Goal: Navigation & Orientation: Find specific page/section

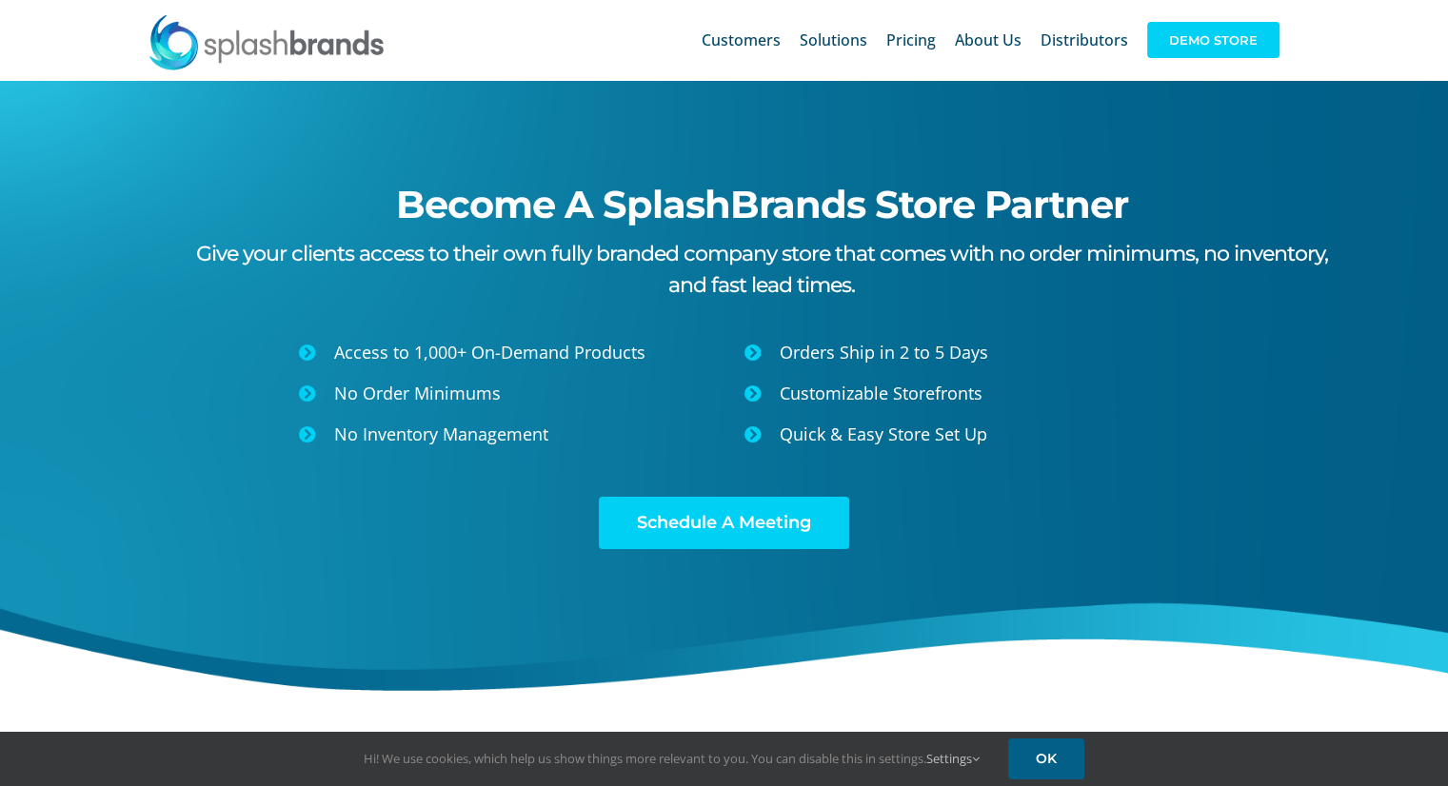
click at [1209, 33] on span "DEMO STORE" at bounding box center [1213, 40] width 132 height 36
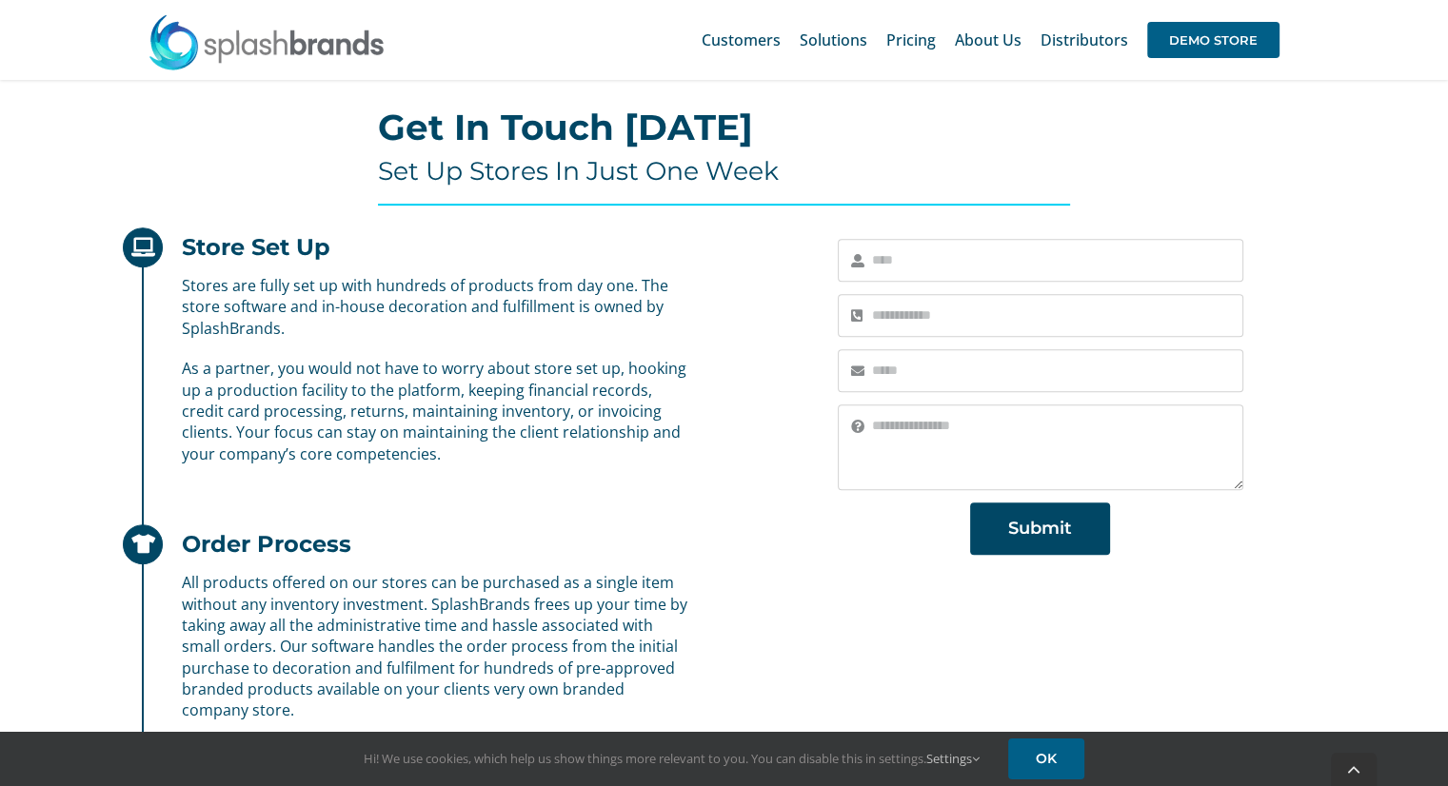
scroll to position [1325, 0]
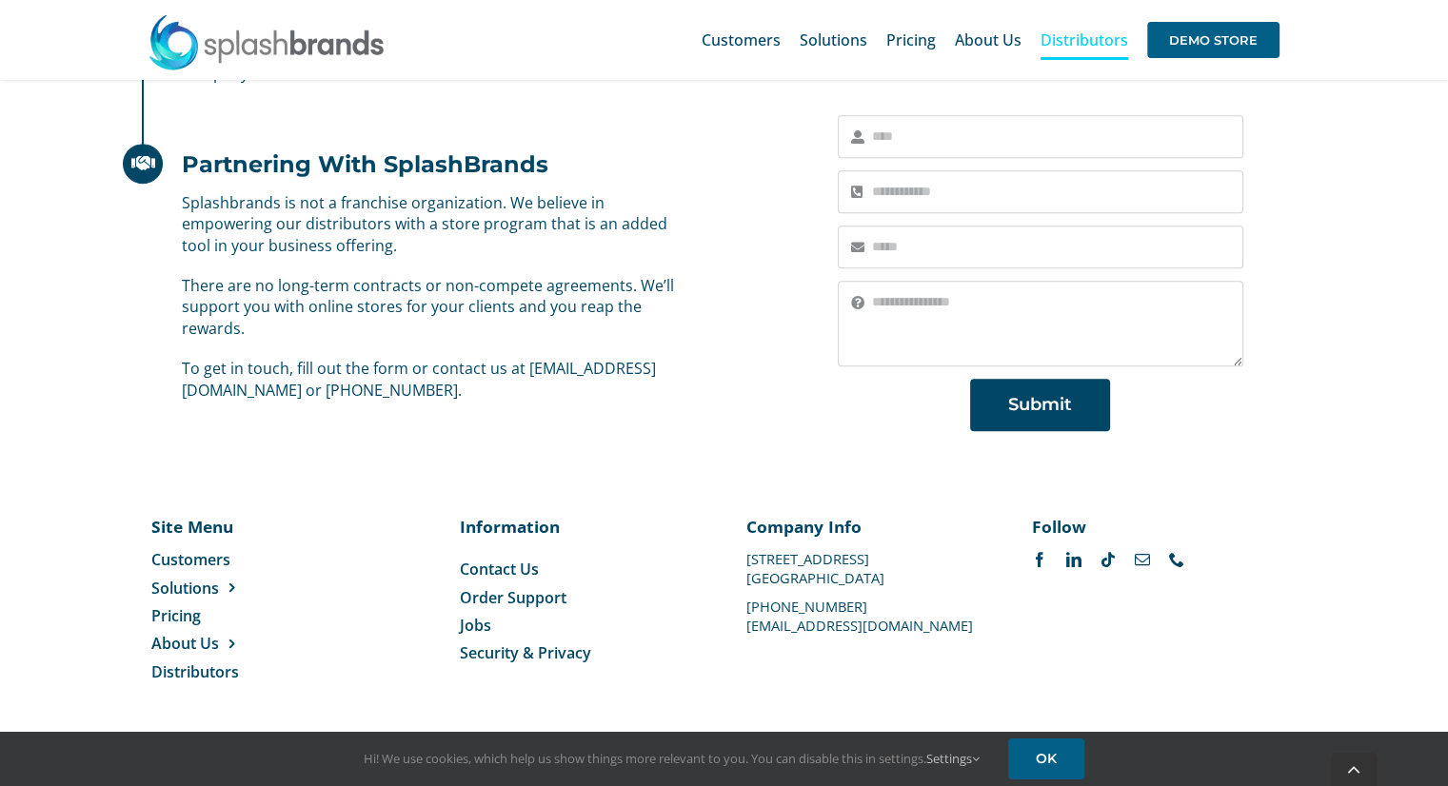
click at [1077, 39] on span "Distributors" at bounding box center [1085, 39] width 88 height 15
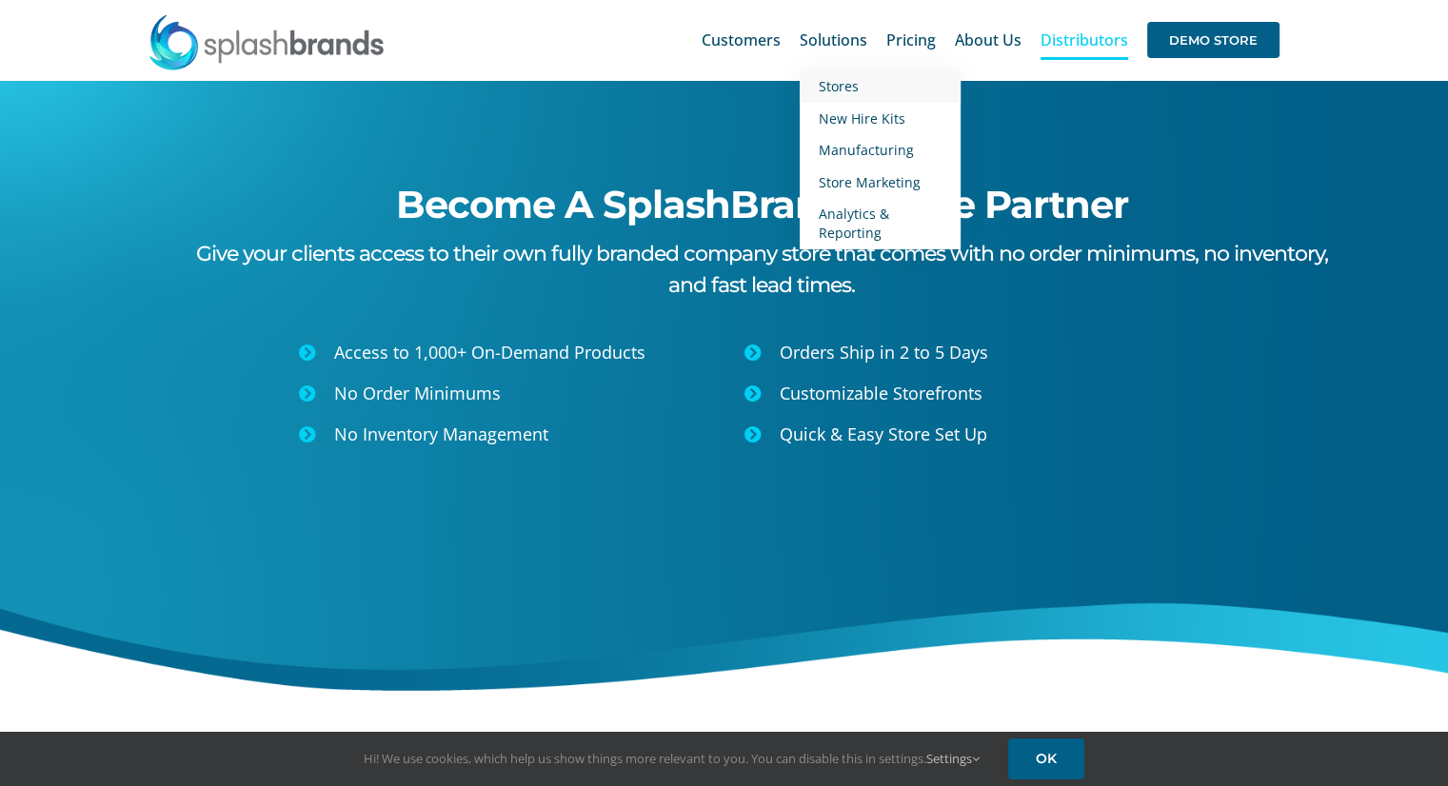
click at [845, 85] on span "Stores" at bounding box center [839, 86] width 40 height 18
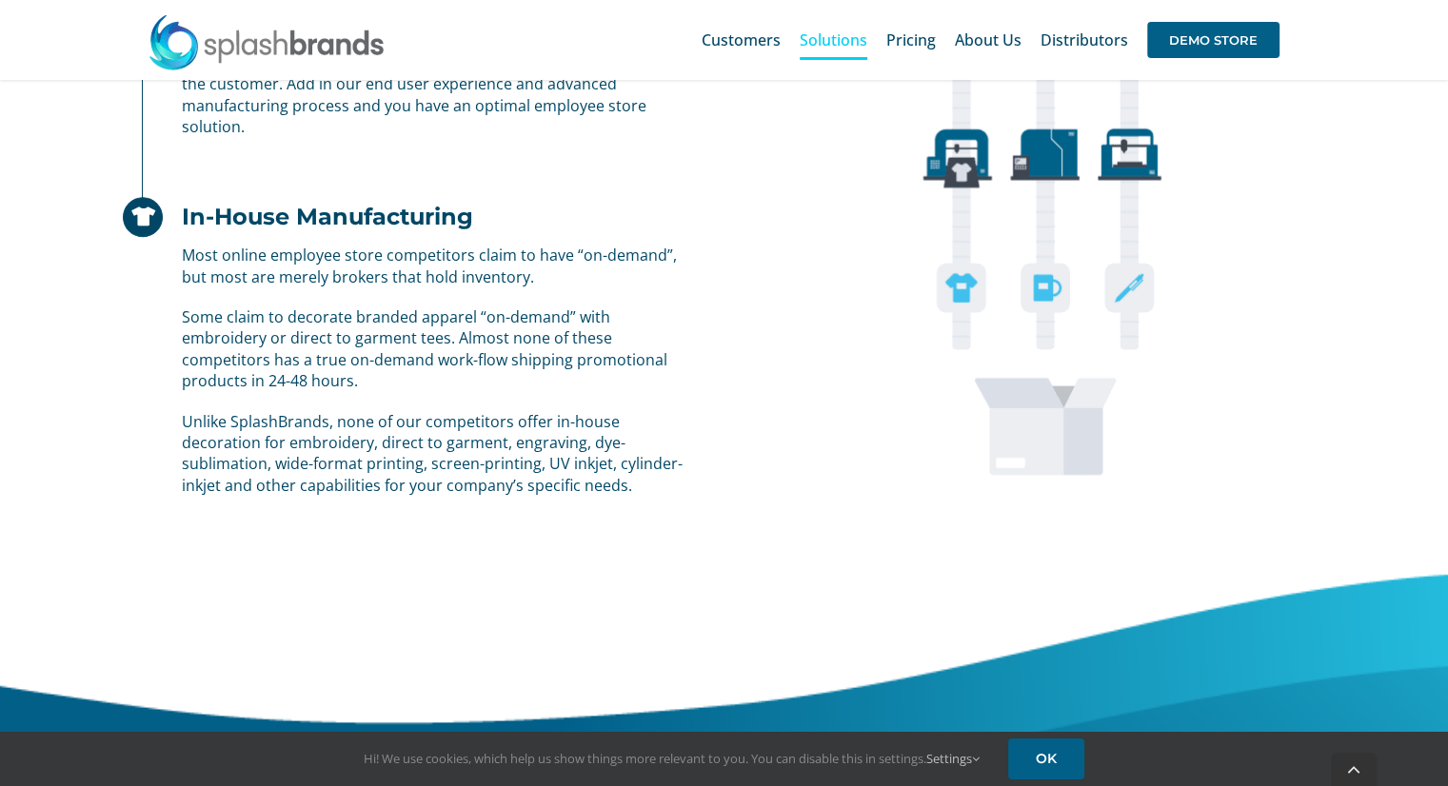
scroll to position [1676, 0]
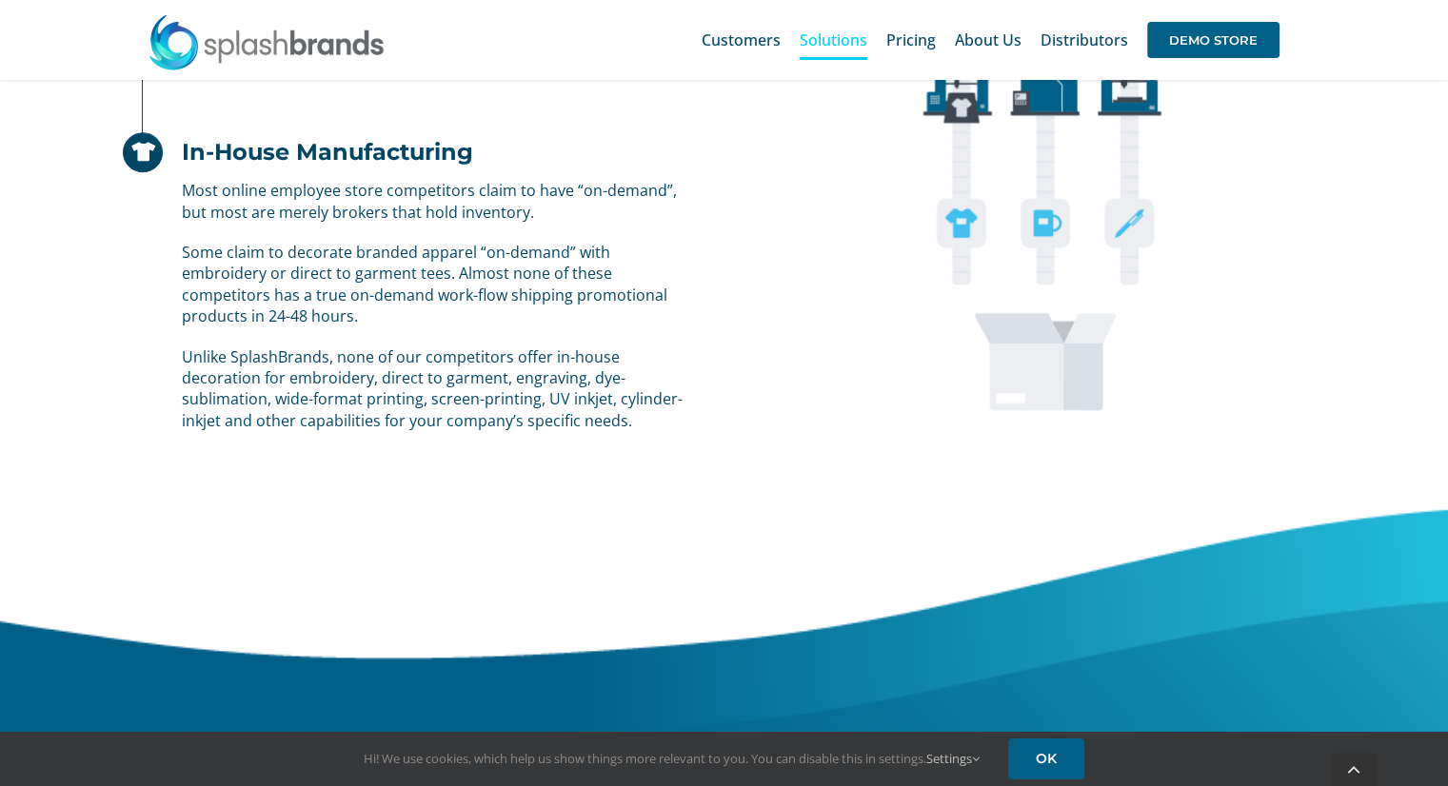
click at [845, 85] on img at bounding box center [1040, 51] width 569 height 854
click at [844, 85] on img at bounding box center [1040, 51] width 569 height 854
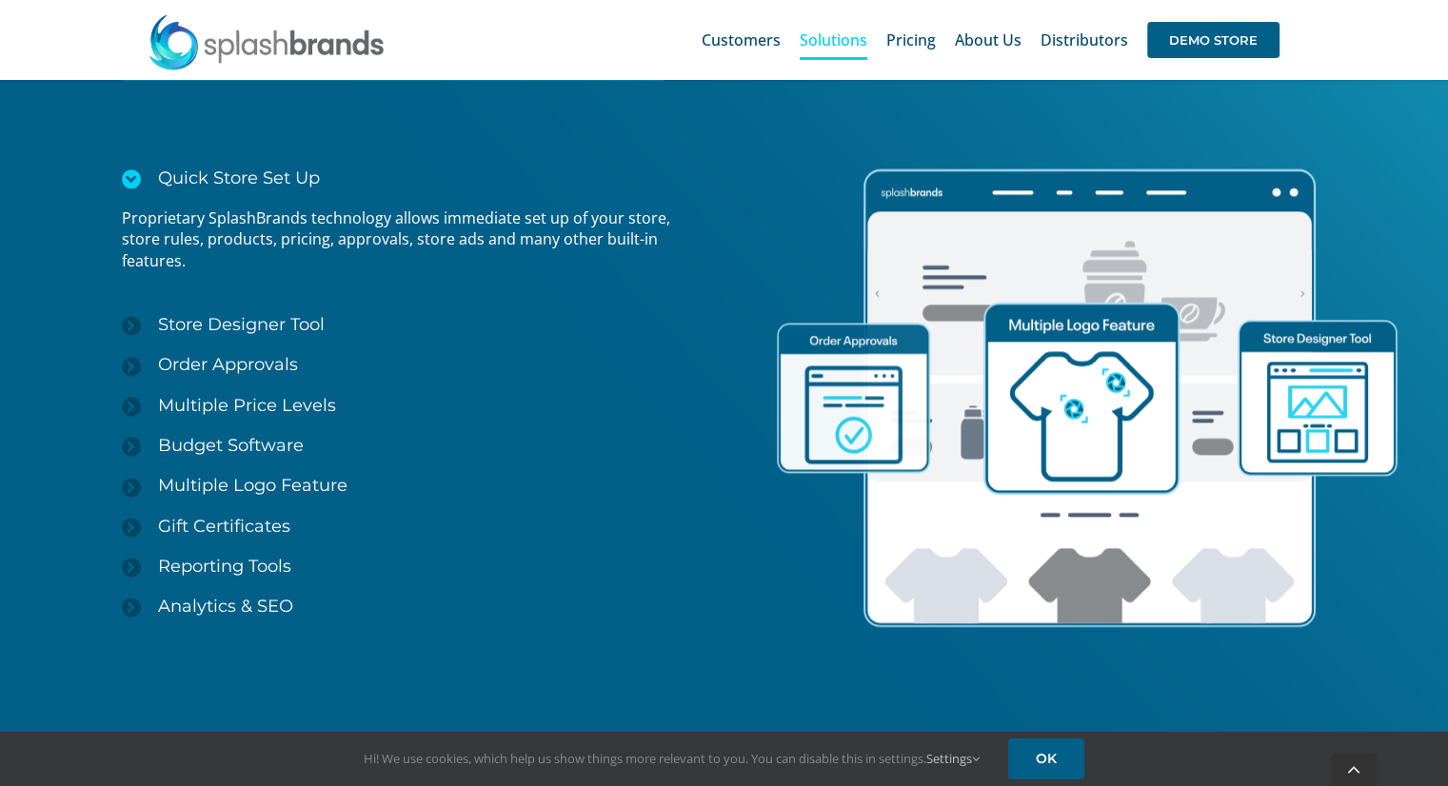
scroll to position [2513, 0]
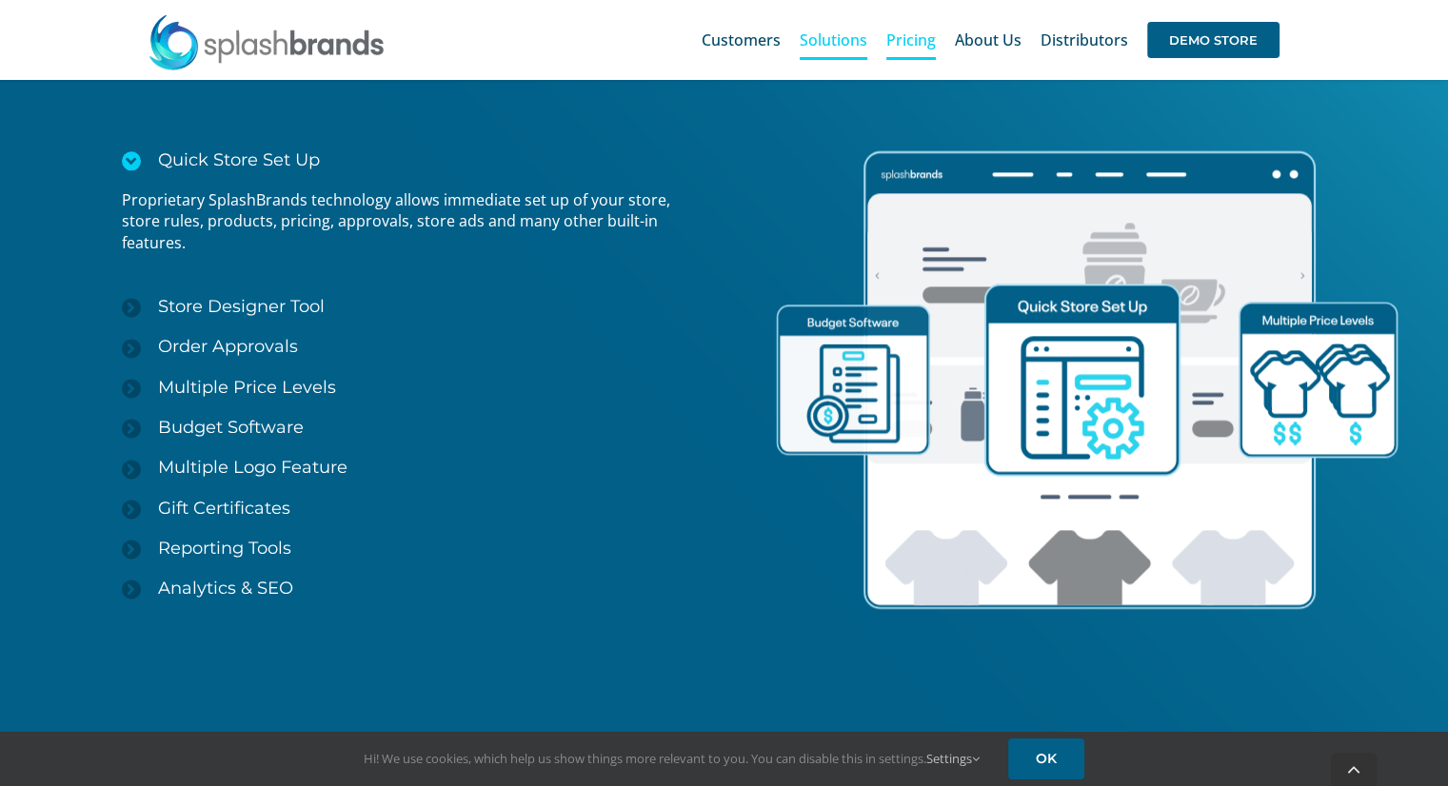
click at [923, 46] on span "Pricing" at bounding box center [911, 39] width 50 height 15
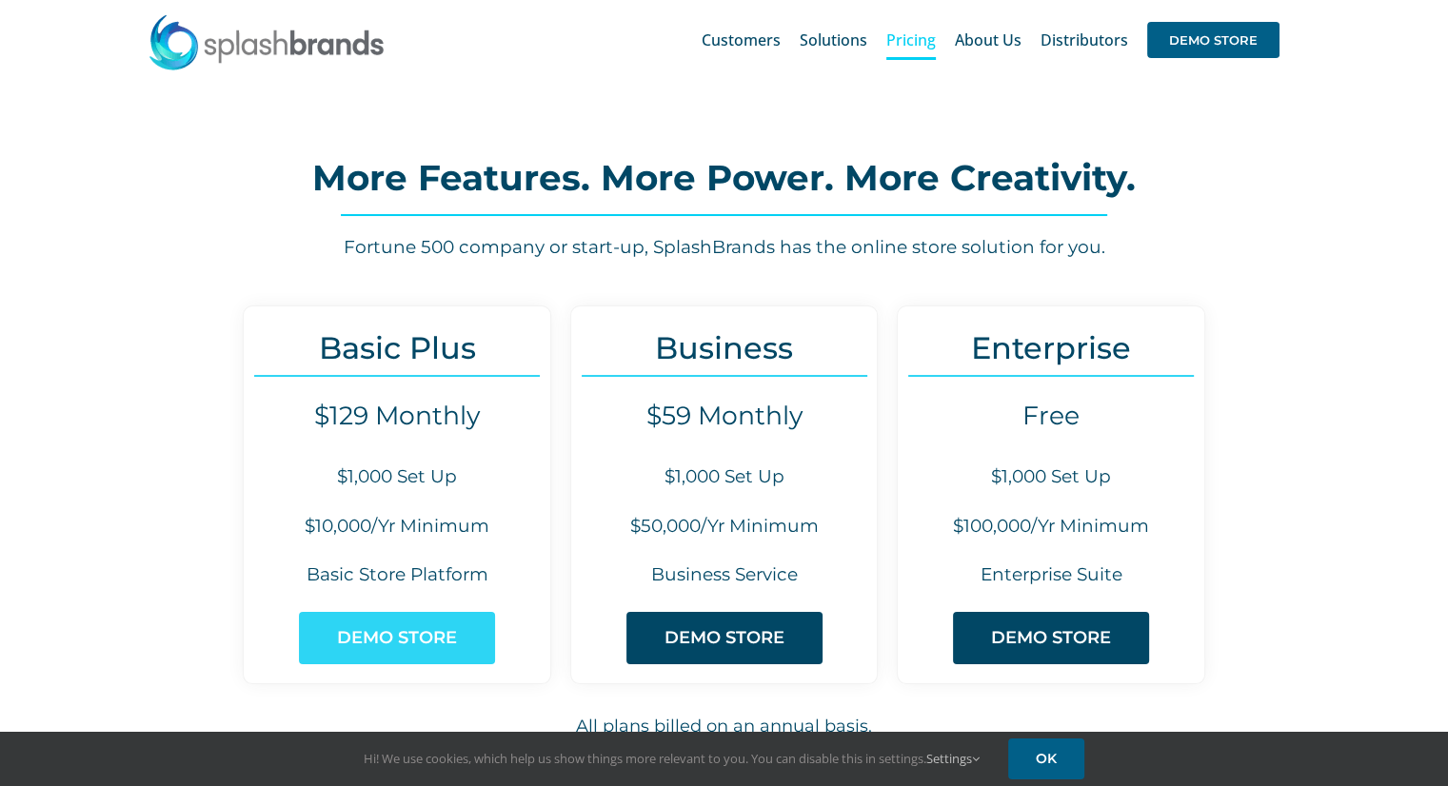
click at [411, 633] on span "DEMO STORE" at bounding box center [397, 638] width 120 height 20
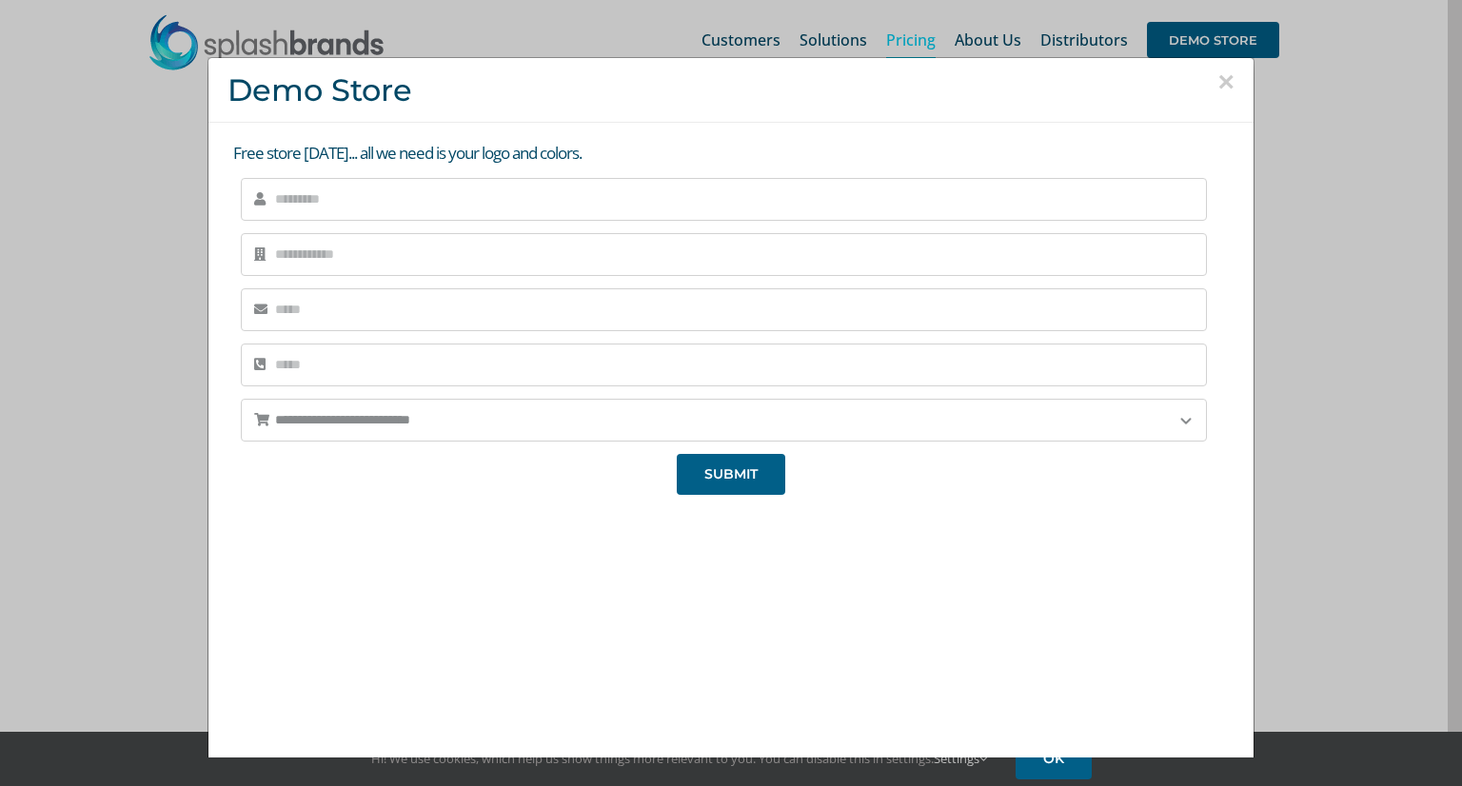
click at [1218, 77] on button "×" at bounding box center [1226, 82] width 17 height 29
